Goal: Check status: Check status

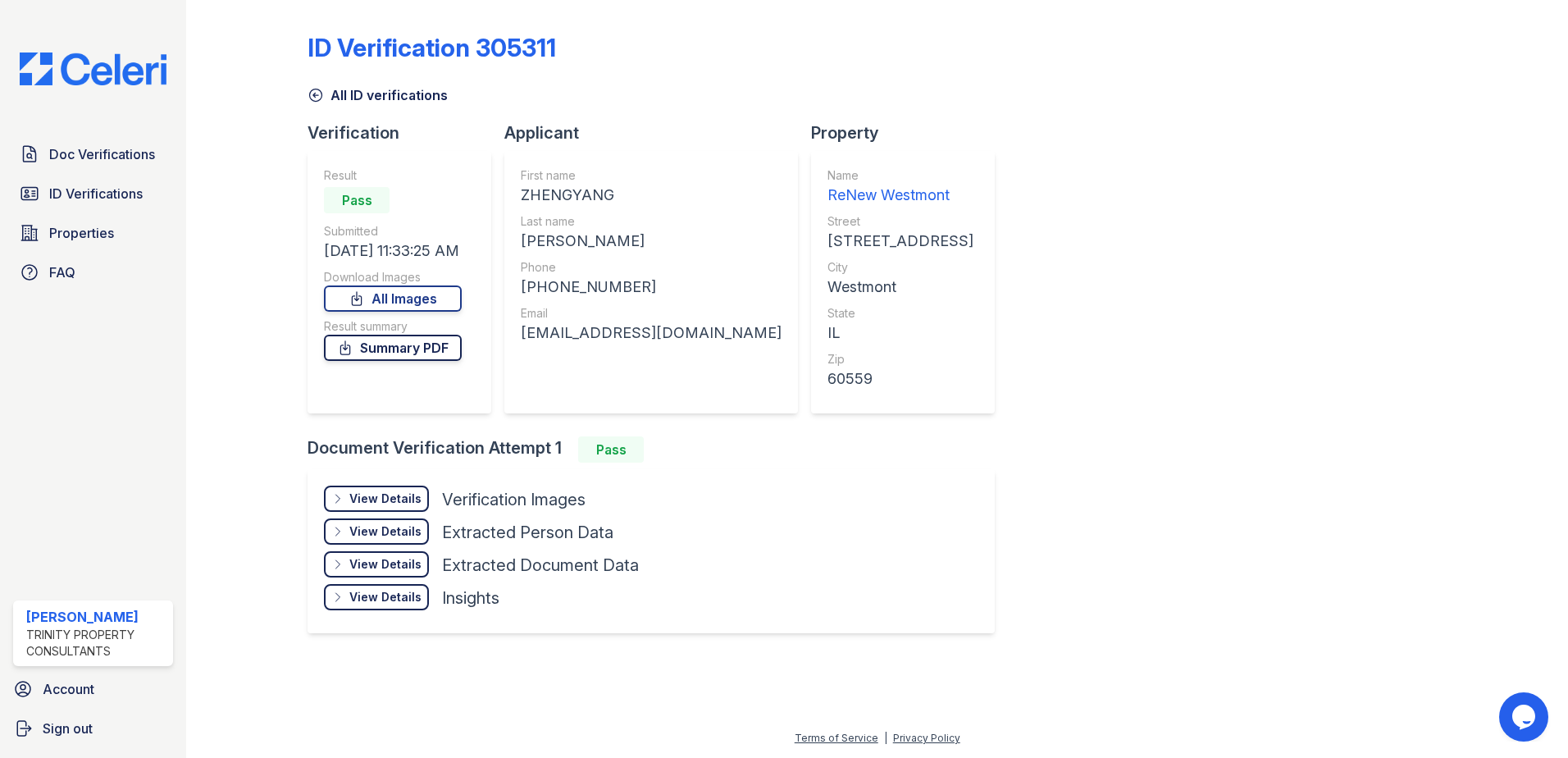
click at [418, 343] on link "Summary PDF" at bounding box center [393, 348] width 138 height 26
click at [69, 192] on span "ID Verifications" at bounding box center [95, 193] width 93 height 19
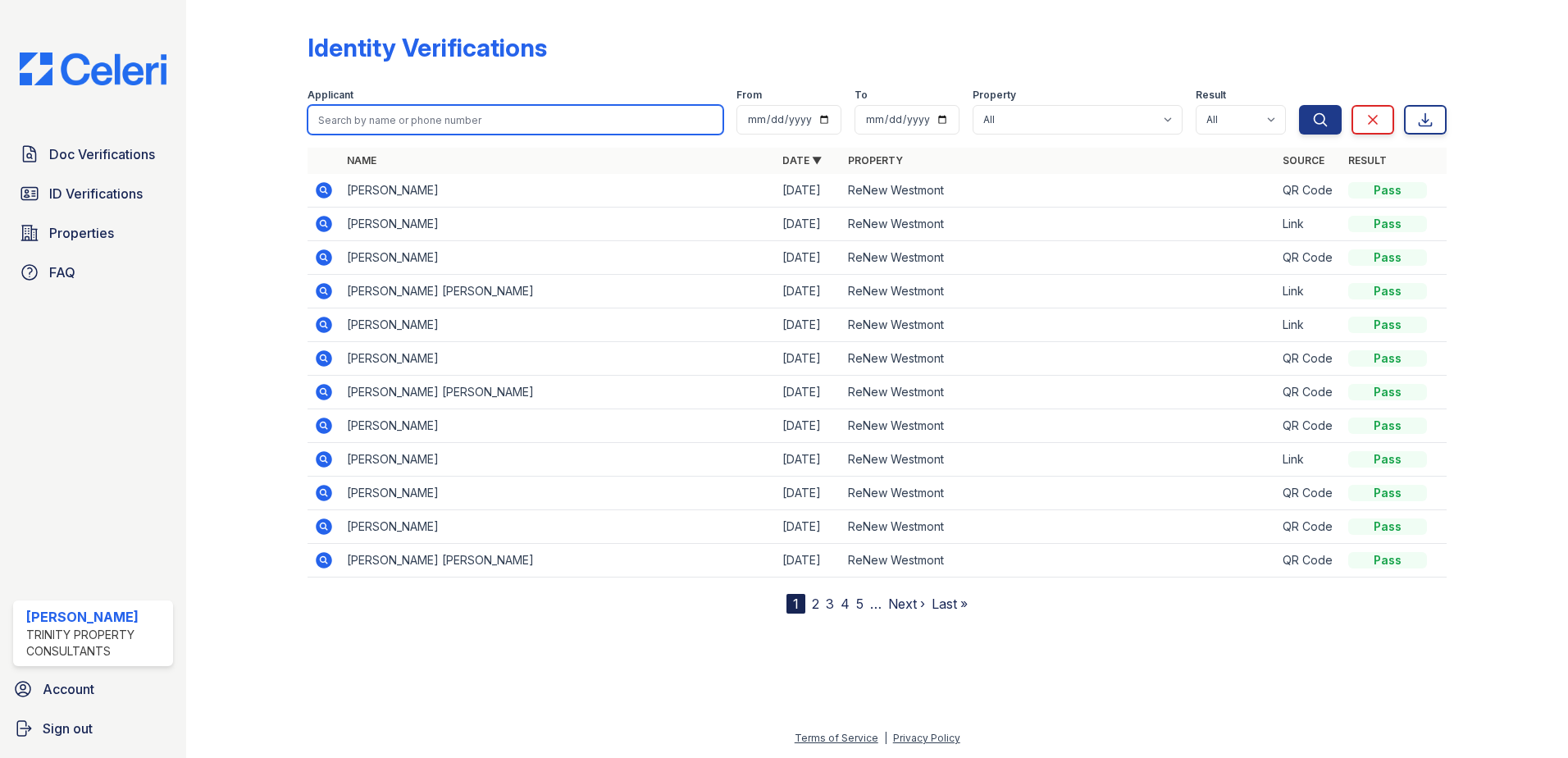
click at [420, 123] on input "search" at bounding box center [516, 120] width 416 height 30
type input "mirand"
click at [1299, 105] on button "Search" at bounding box center [1320, 120] width 43 height 30
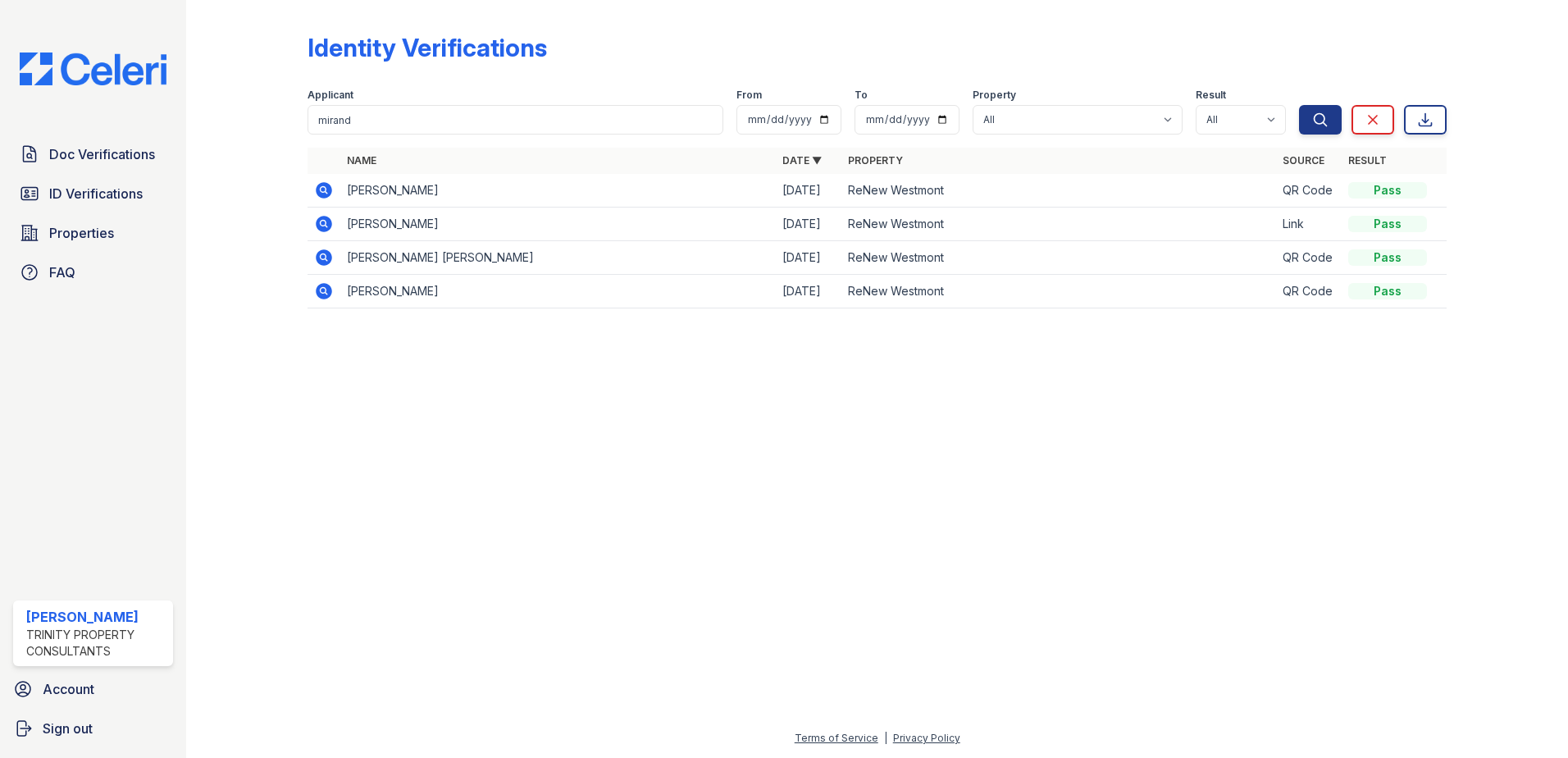
click at [419, 188] on td "[PERSON_NAME]" at bounding box center [557, 190] width 435 height 33
click at [324, 190] on icon at bounding box center [322, 189] width 4 height 4
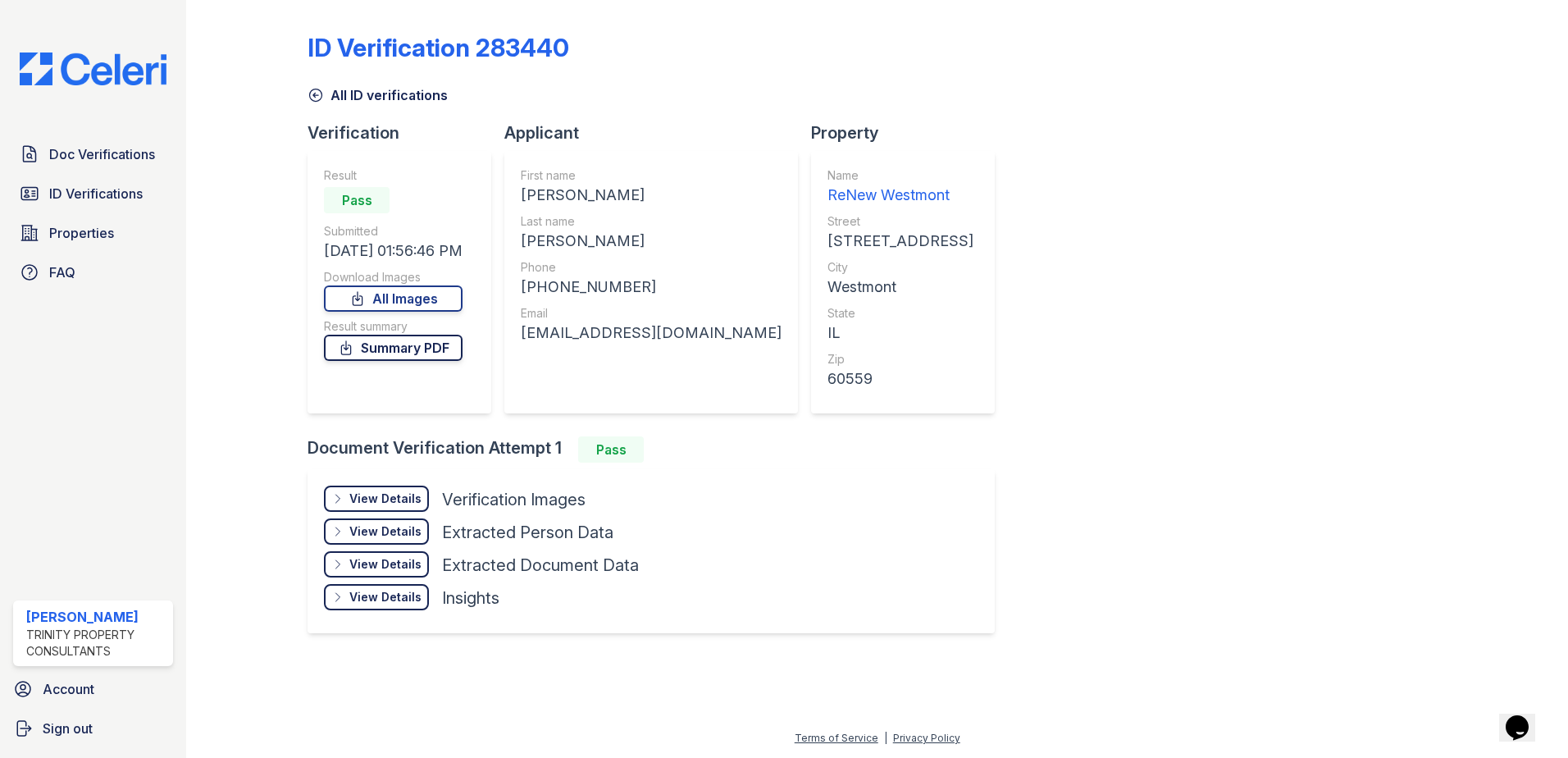
click at [441, 347] on link "Summary PDF" at bounding box center [394, 348] width 139 height 26
click at [92, 182] on link "ID Verifications" at bounding box center [92, 194] width 160 height 33
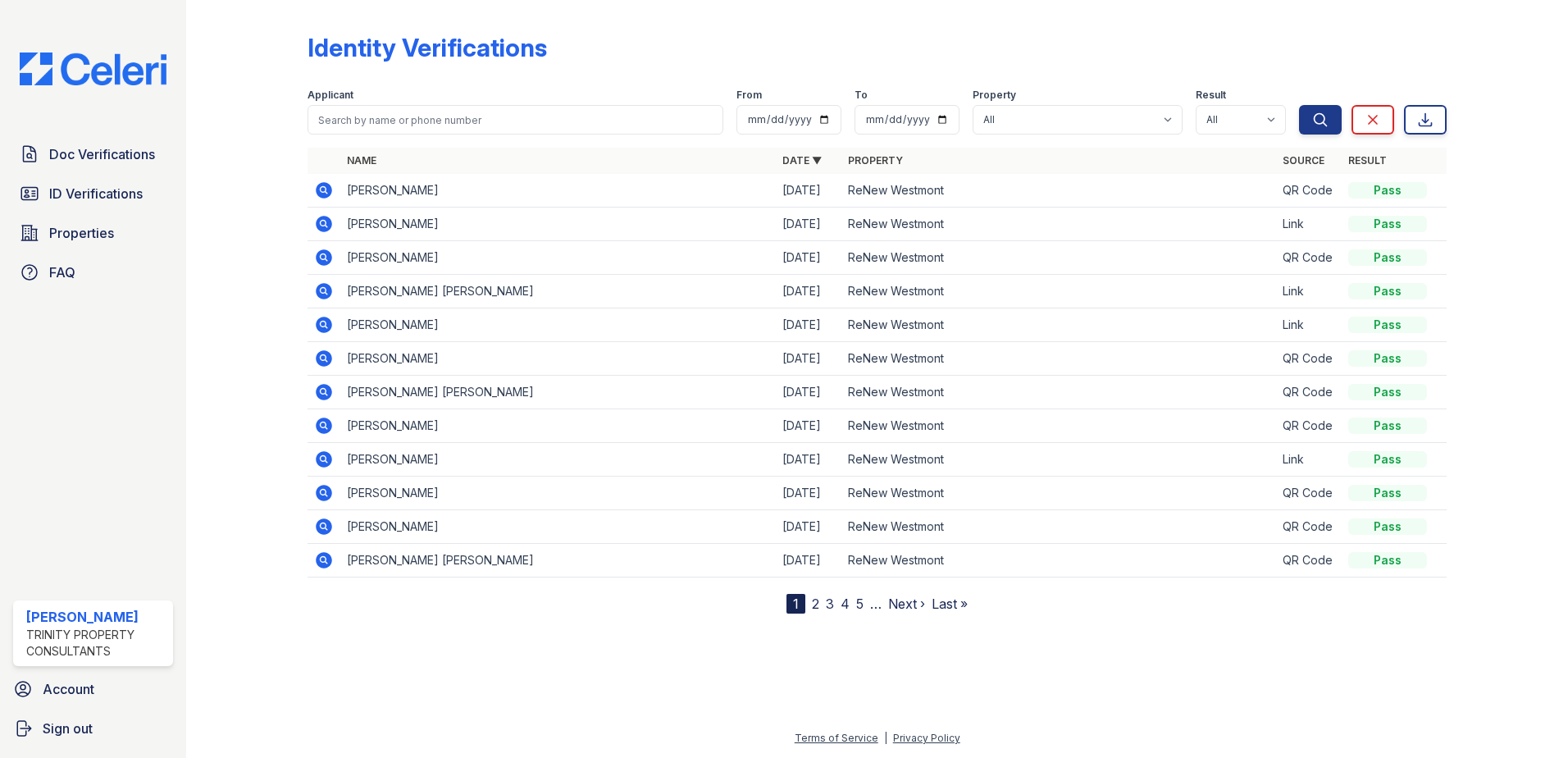
click at [813, 614] on div "Identity Verifications Filter Applicant From To Property All ReNew Westmont Res…" at bounding box center [877, 320] width 1330 height 640
click at [820, 601] on nav "1 2 3 4 5 … Next › Last »" at bounding box center [877, 604] width 181 height 19
click at [815, 608] on link "2" at bounding box center [816, 605] width 7 height 17
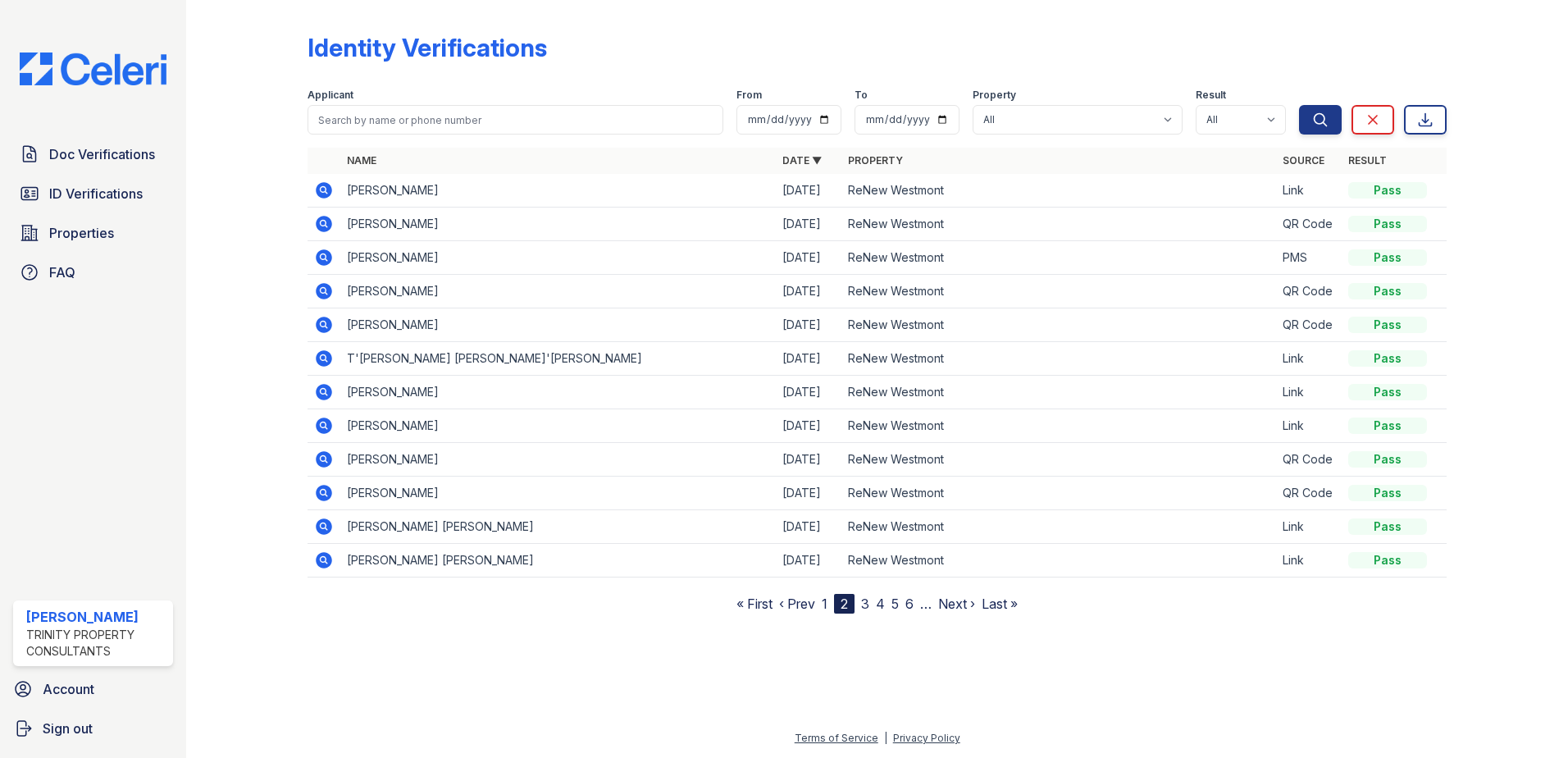
click at [823, 606] on link "1" at bounding box center [825, 605] width 6 height 17
